Goal: Check status: Check status

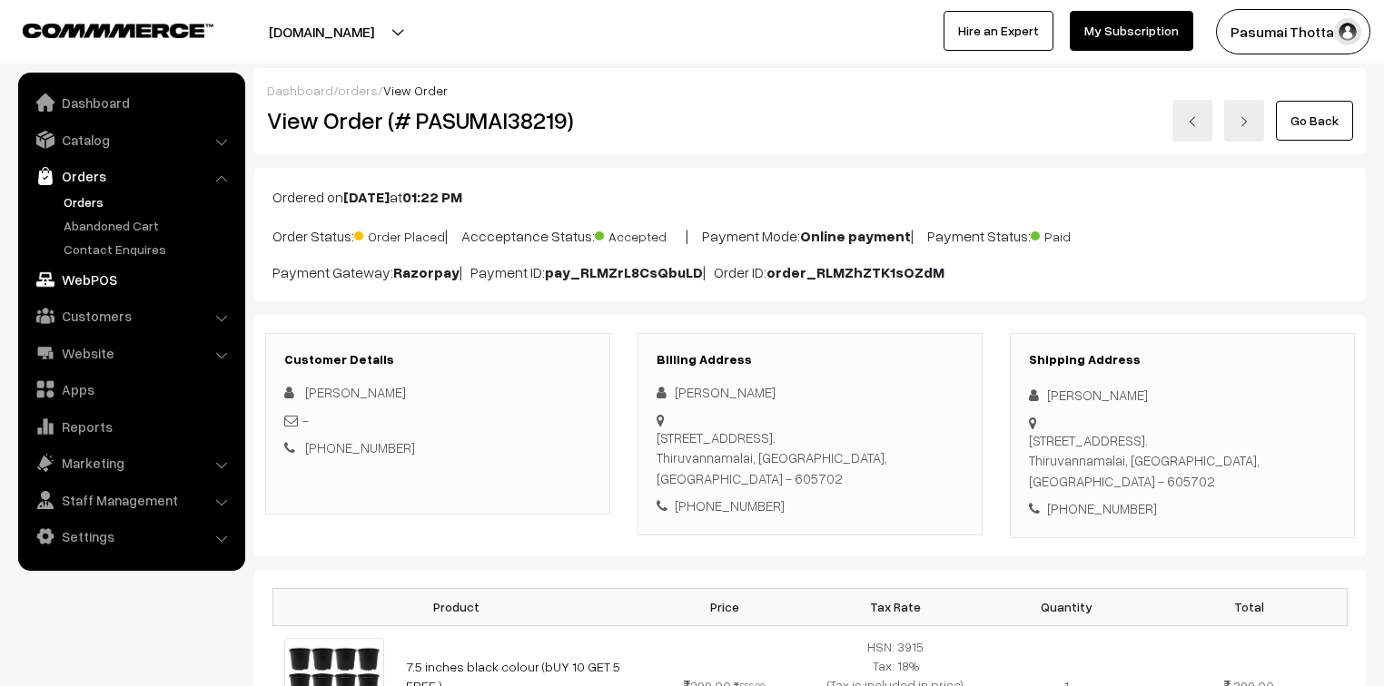
scroll to position [218, 0]
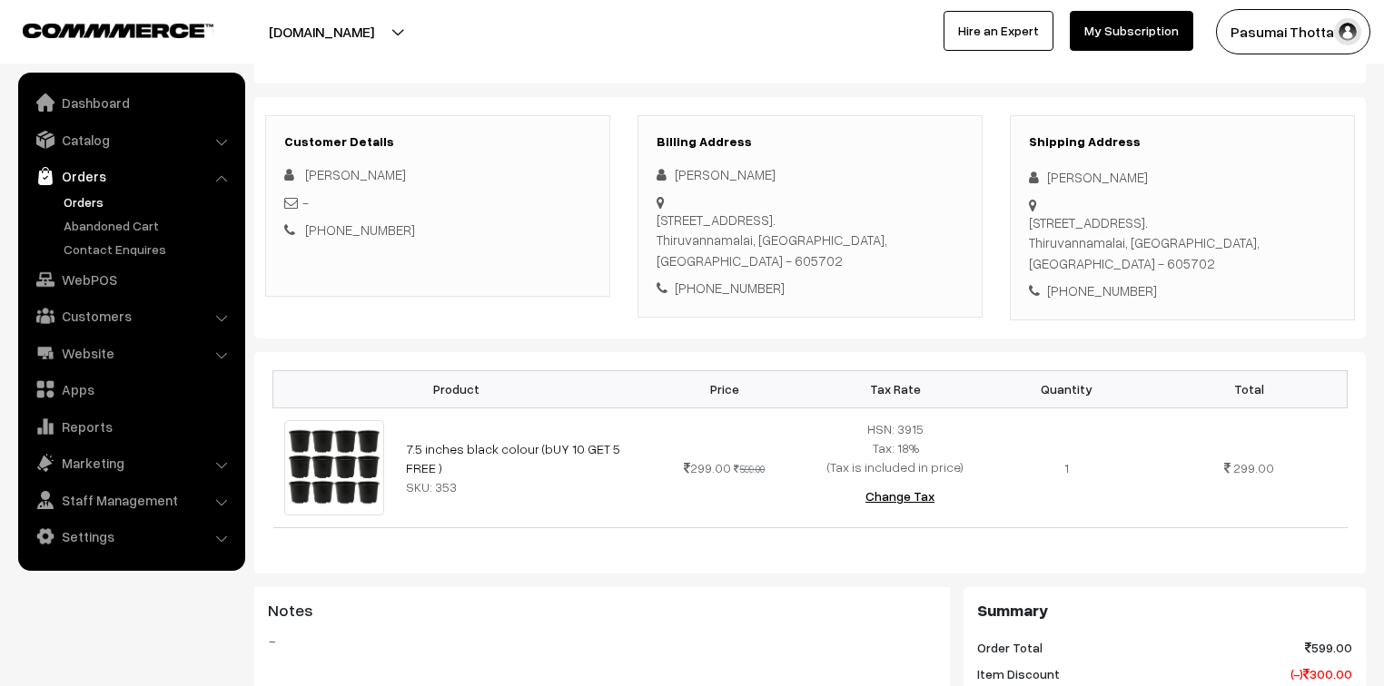
click at [77, 200] on link "Orders" at bounding box center [149, 201] width 180 height 19
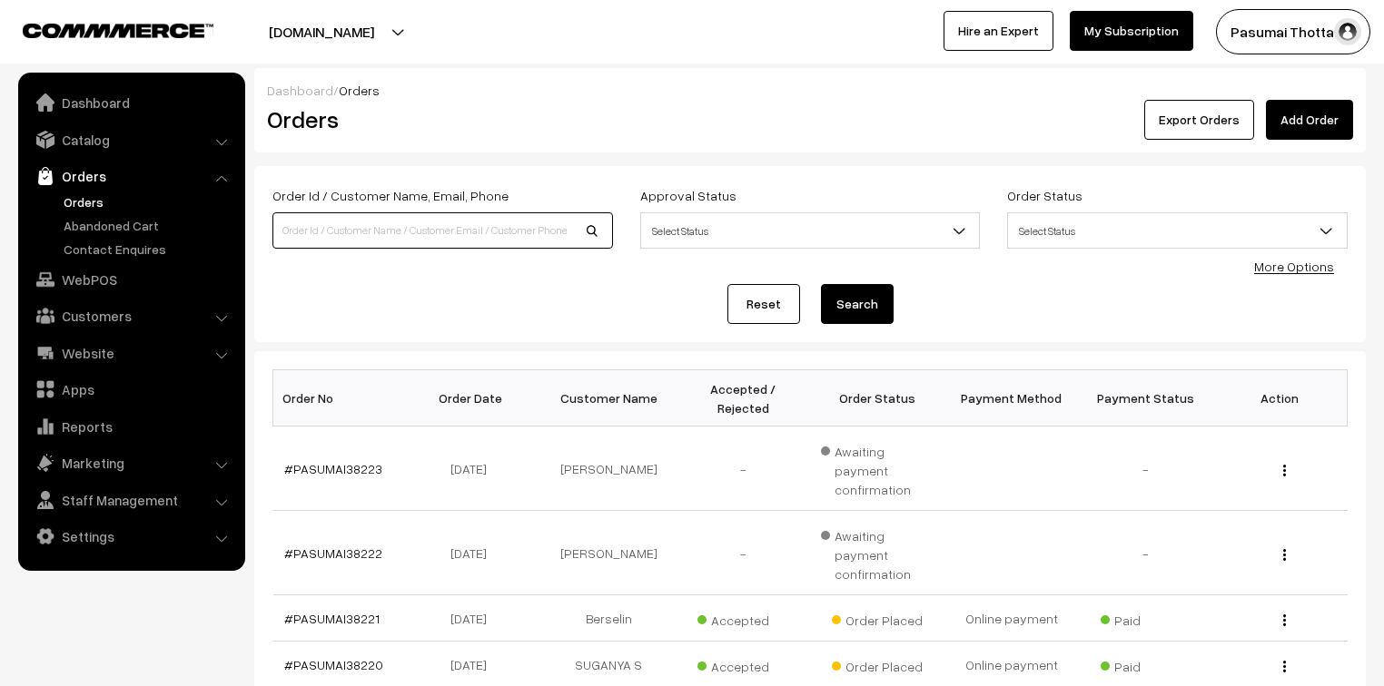
click at [392, 234] on input at bounding box center [442, 230] width 340 height 36
click at [821, 284] on button "Search" at bounding box center [857, 304] width 73 height 40
